Goal: Check status

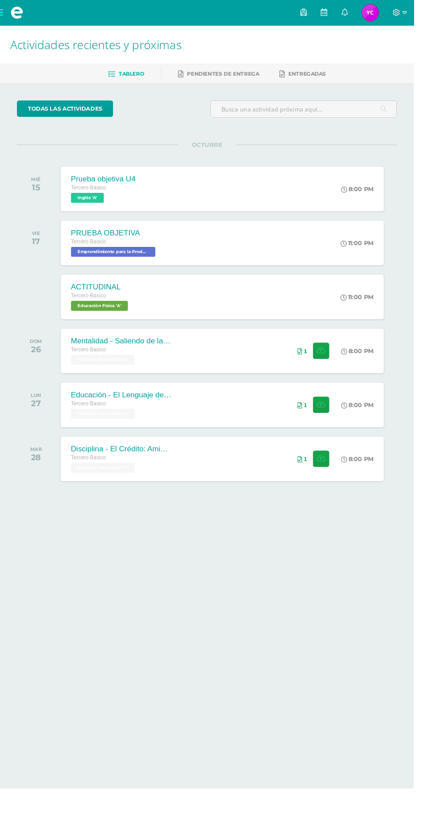
click at [397, 13] on img at bounding box center [388, 13] width 18 height 18
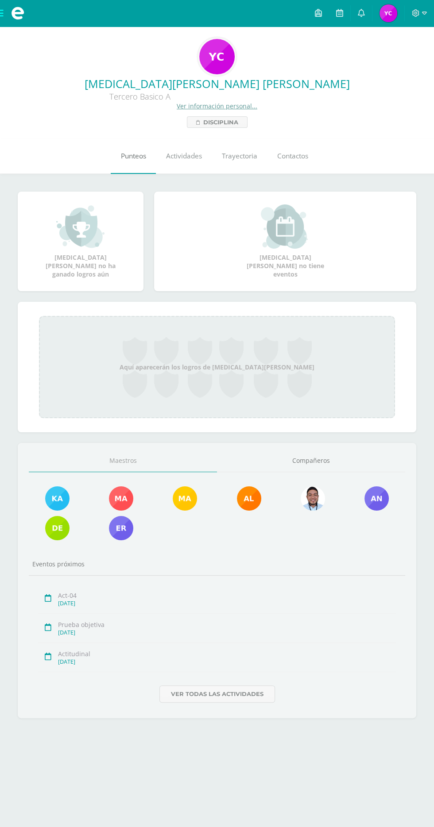
click at [134, 144] on link "Punteos" at bounding box center [133, 155] width 45 height 35
